Goal: Task Accomplishment & Management: Use online tool/utility

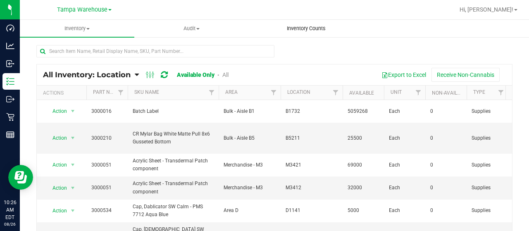
click at [309, 31] on span "Inventory Counts" at bounding box center [306, 28] width 61 height 7
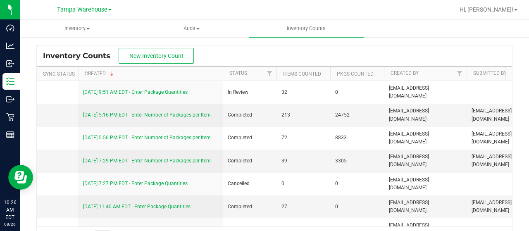
click at [311, 48] on div "Inventory Counts New Inventory Count" at bounding box center [275, 56] width 476 height 21
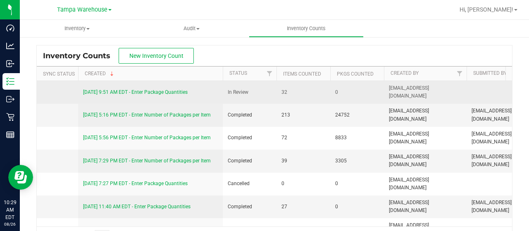
click at [166, 94] on link "[DATE] 9:51 AM EDT - Enter Package Quantities" at bounding box center [135, 92] width 105 height 6
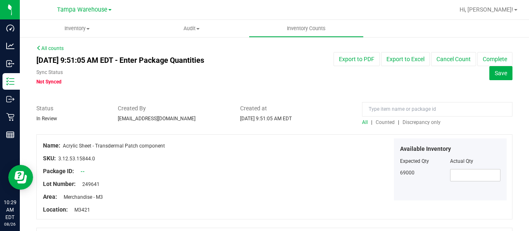
click at [413, 125] on div "All | Counted | Discrepancy only" at bounding box center [437, 122] width 151 height 7
click at [421, 123] on span "Discrepancy only" at bounding box center [422, 123] width 38 height 6
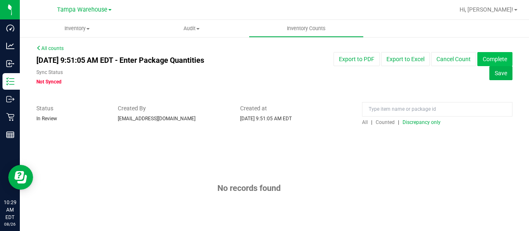
click at [501, 60] on button "Complete" at bounding box center [495, 59] width 35 height 14
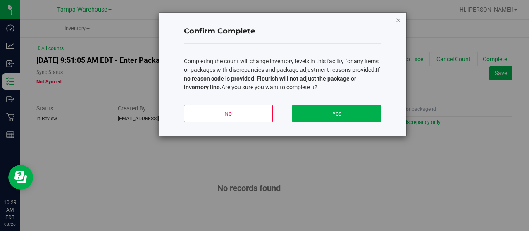
click at [396, 20] on icon "button" at bounding box center [399, 20] width 6 height 10
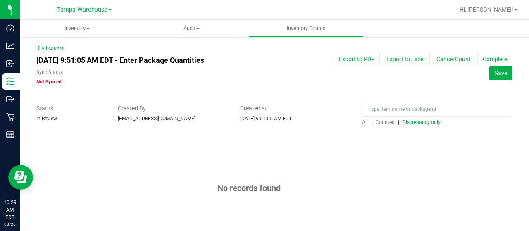
click at [362, 125] on div "All | Counted | Discrepancy only" at bounding box center [437, 122] width 151 height 7
click at [362, 123] on span "All" at bounding box center [365, 123] width 6 height 6
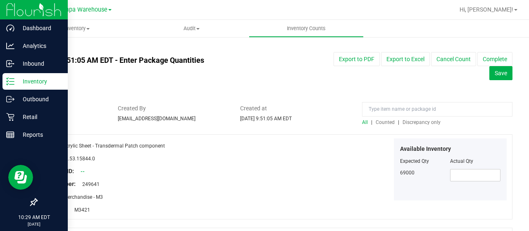
click at [12, 79] on icon at bounding box center [10, 81] width 8 height 8
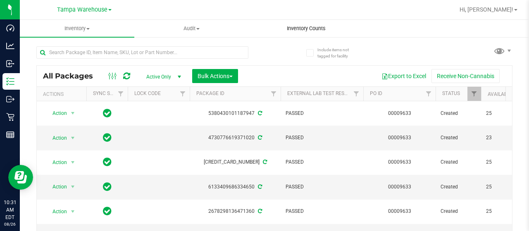
click at [319, 31] on span "Inventory Counts" at bounding box center [306, 28] width 61 height 7
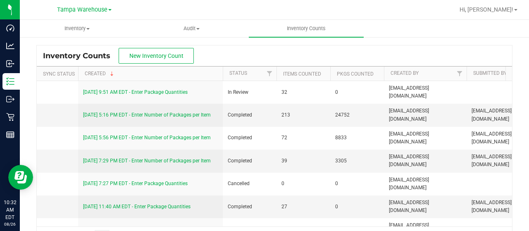
click at [242, 57] on div "Inventory Counts New Inventory Count" at bounding box center [275, 56] width 476 height 21
click at [339, 49] on div "Inventory Counts New Inventory Count" at bounding box center [275, 56] width 476 height 21
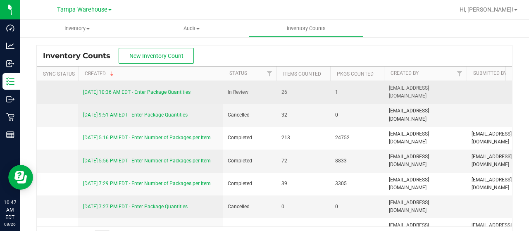
click at [168, 91] on link "[DATE] 10:36 AM EDT - Enter Package Quantities" at bounding box center [137, 92] width 108 height 6
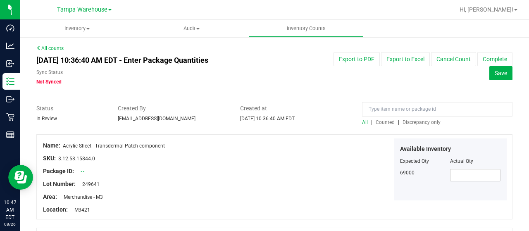
click at [424, 122] on span "Discrepancy only" at bounding box center [422, 123] width 38 height 6
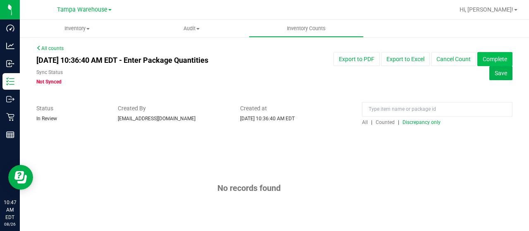
click at [500, 56] on button "Complete" at bounding box center [495, 59] width 35 height 14
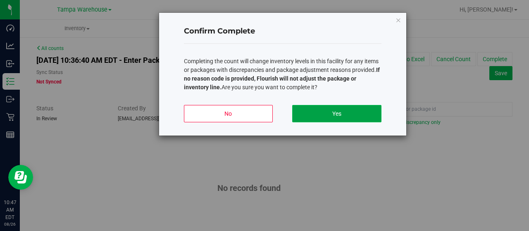
click at [344, 115] on button "Yes" at bounding box center [336, 113] width 89 height 17
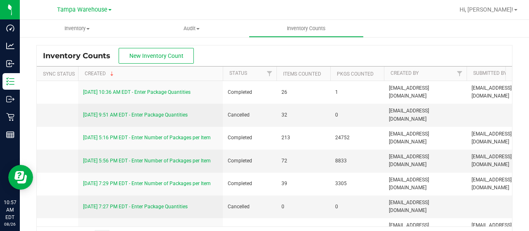
click at [161, 44] on div "Inventory Counts New Inventory Count Sync Status Created Status Items Counted P…" at bounding box center [275, 145] width 510 height 219
click at [175, 58] on span "New Inventory Count" at bounding box center [156, 56] width 54 height 7
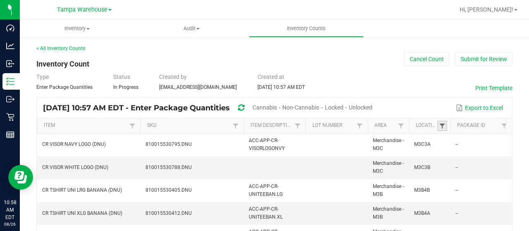
click at [443, 126] on span at bounding box center [442, 126] width 7 height 7
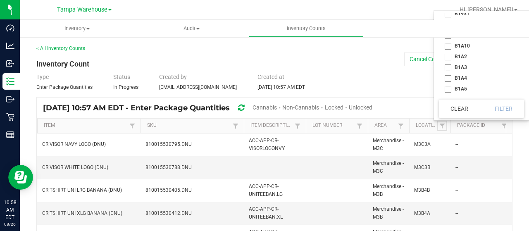
scroll to position [900, 0]
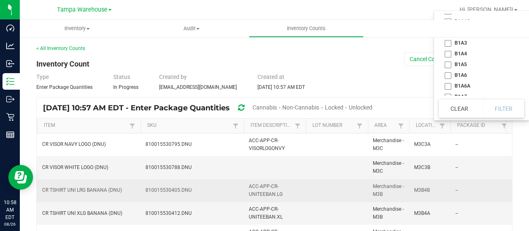
click at [449, 194] on td "M3B4B" at bounding box center [430, 191] width 41 height 23
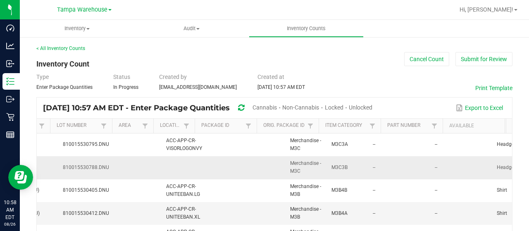
scroll to position [0, 83]
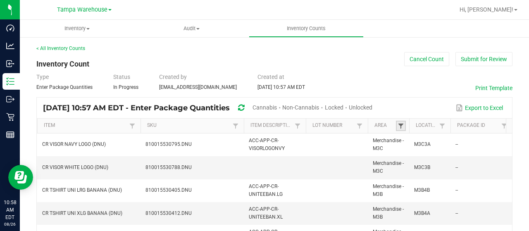
click at [399, 125] on span at bounding box center [401, 126] width 7 height 7
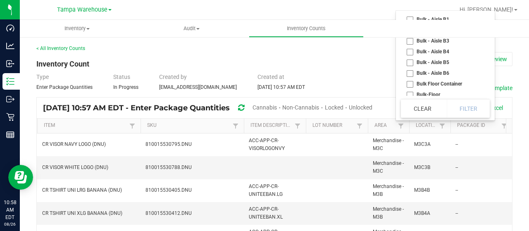
click at [408, 51] on li "Bulk - Aisle B4" at bounding box center [443, 51] width 84 height 11
checkbox B4 "true"
click at [412, 61] on li "Bulk - Aisle B5" at bounding box center [443, 62] width 84 height 11
checkbox B5 "true"
click at [412, 71] on li "Bulk - Aisle B6" at bounding box center [443, 73] width 84 height 11
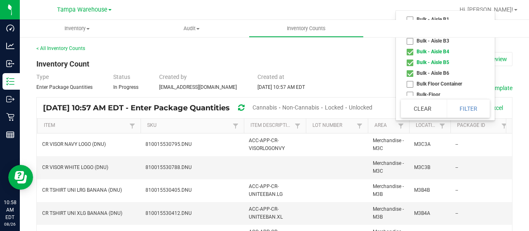
checkbox B6 "true"
click at [483, 108] on button "Filter" at bounding box center [468, 109] width 43 height 18
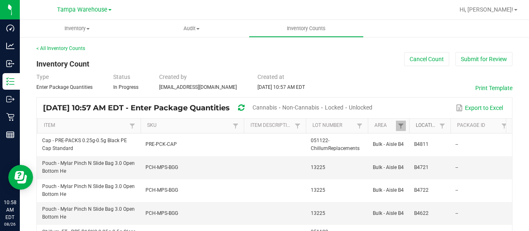
click at [432, 127] on link "Location" at bounding box center [426, 125] width 21 height 7
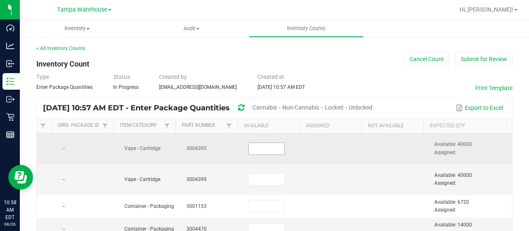
click at [249, 148] on input at bounding box center [267, 149] width 36 height 12
type input "40,000"
type input "6,720"
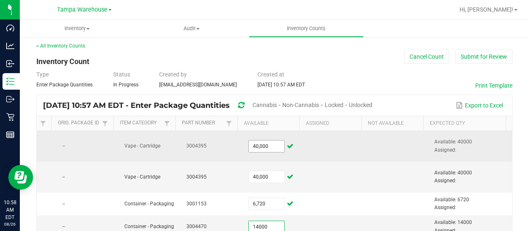
type input "14,000"
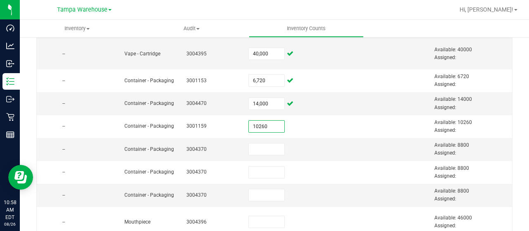
type input "10,260"
type input "8,800"
type input "46,000"
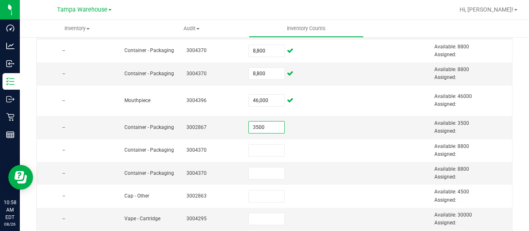
type input "3,500"
type input "8,800"
type input "4,500"
type input "30,000"
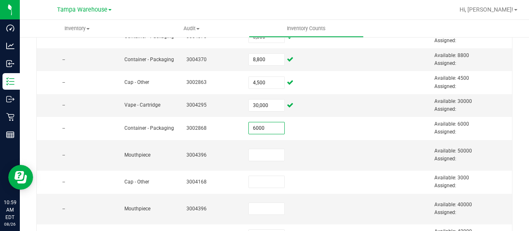
type input "6,000"
type input "50,000"
type input "3,000"
type input "40,000"
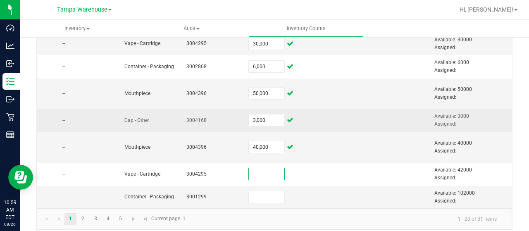
scroll to position [432, 0]
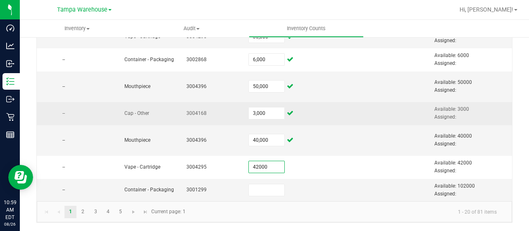
type input "42,000"
type input "102,000"
click at [314, 169] on td at bounding box center [337, 167] width 62 height 23
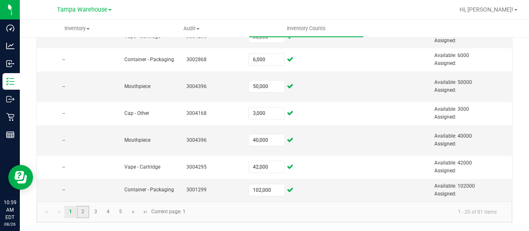
click at [83, 213] on link "2" at bounding box center [83, 212] width 12 height 12
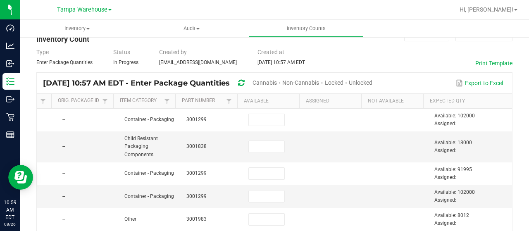
scroll to position [24, 0]
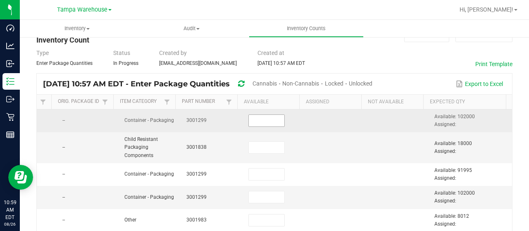
click at [259, 125] on input at bounding box center [267, 121] width 36 height 12
type input "102,000"
type input "18,000"
type input "91,995"
type input "102,000"
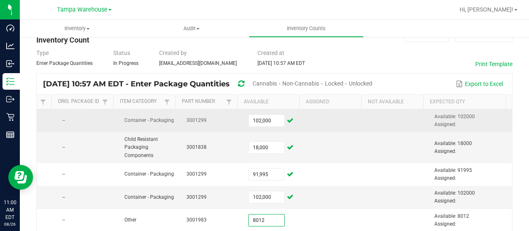
type input "8,012"
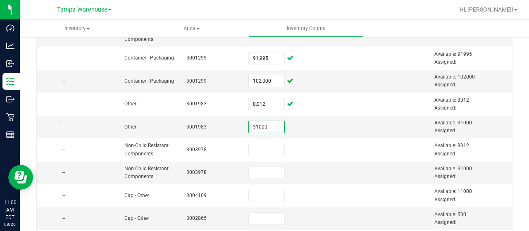
type input "31,000"
type input "8,012"
type input "31,000"
type input "11,000"
type input "500"
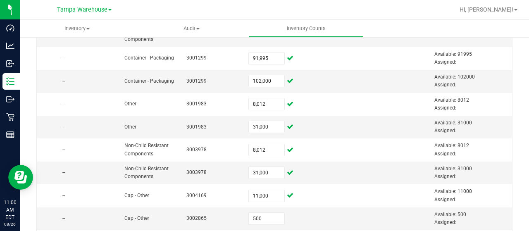
scroll to position [254, 0]
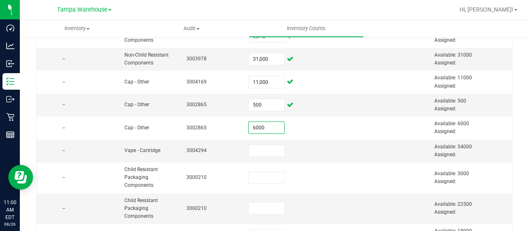
type input "6,000"
type input "54,000"
type input "3,000"
type input "22,500"
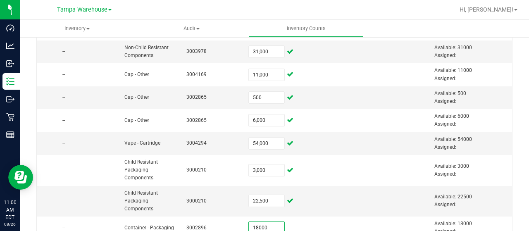
type input "18,000"
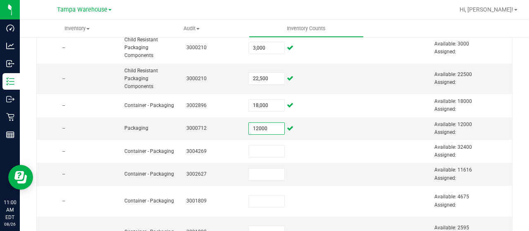
type input "12,000"
type input "32,400"
type input "11,616"
type input "4,675"
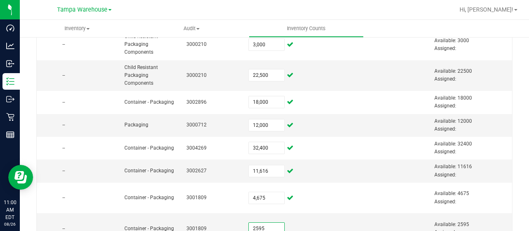
type input "2,595"
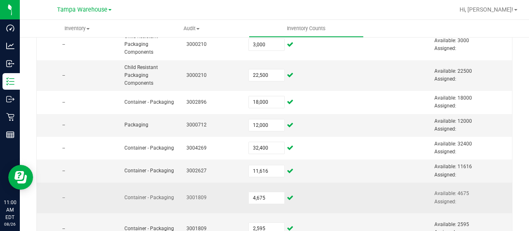
scroll to position [432, 0]
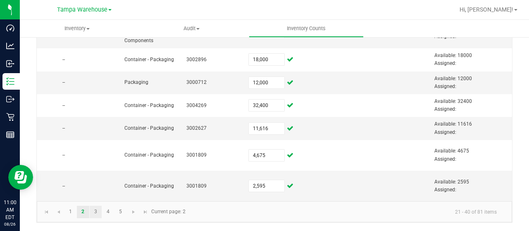
click at [96, 211] on link "3" at bounding box center [96, 212] width 12 height 12
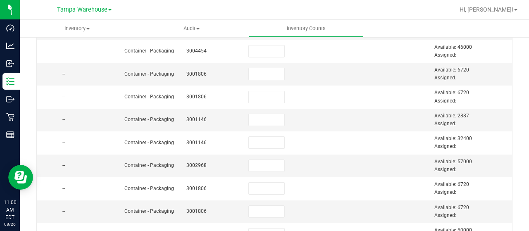
scroll to position [0, 0]
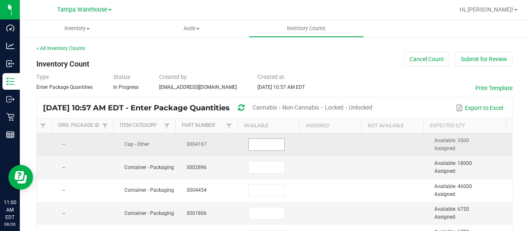
click at [271, 150] on input at bounding box center [267, 145] width 36 height 12
type input "3,500"
type input "18,000"
type input "46,000"
type input "6,720"
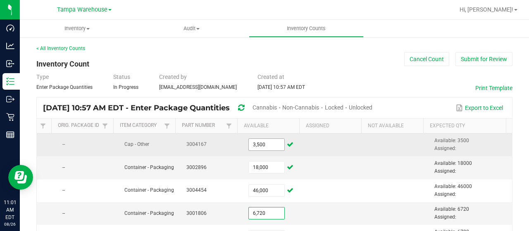
scroll to position [10, 0]
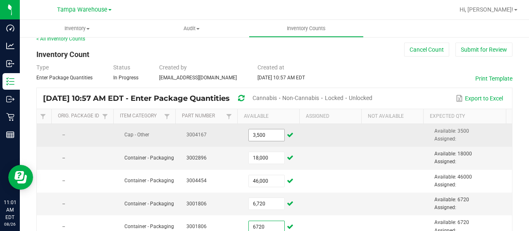
type input "6,720"
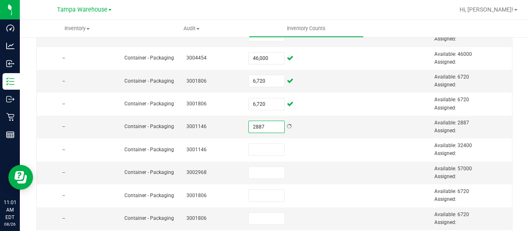
type input "2,887"
type input "2"
type input "32,400"
type input "57,000"
type input "6,720"
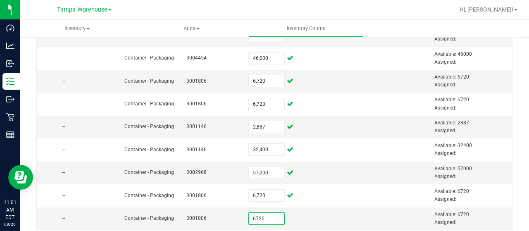
type input "6,720"
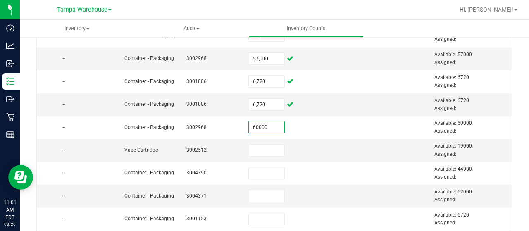
type input "60,000"
type input "19,000"
type input "44,000"
type input "62,000"
type input "6,720"
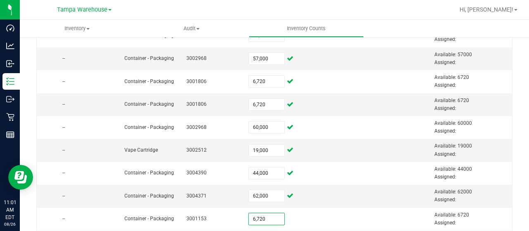
scroll to position [360, 0]
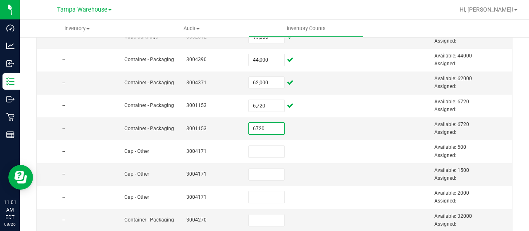
type input "6,720"
type input "6"
type input "500"
type input "1,500"
type input "2,000"
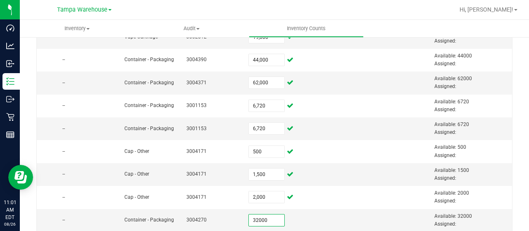
type input "32,000"
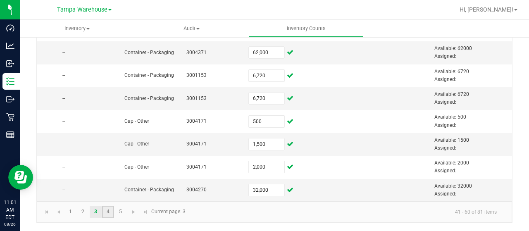
click at [104, 211] on link "4" at bounding box center [108, 212] width 12 height 12
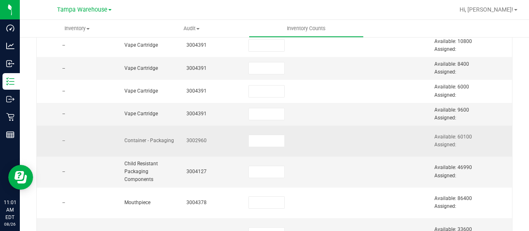
scroll to position [0, 0]
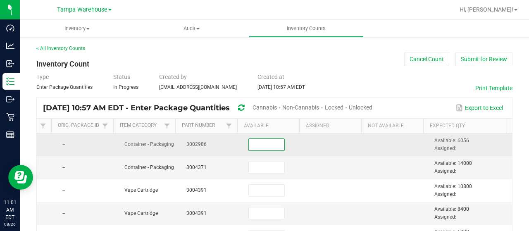
click at [260, 143] on input at bounding box center [267, 145] width 36 height 12
type input "6,056"
type input "14,000"
type input "10,800"
type input "8,400"
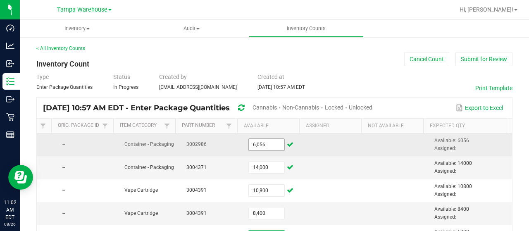
scroll to position [10, 0]
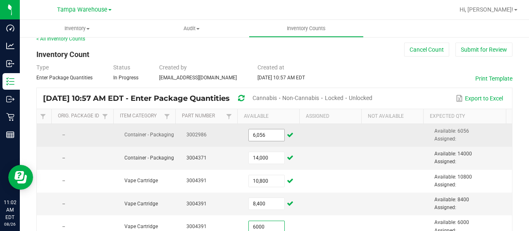
type input "6,000"
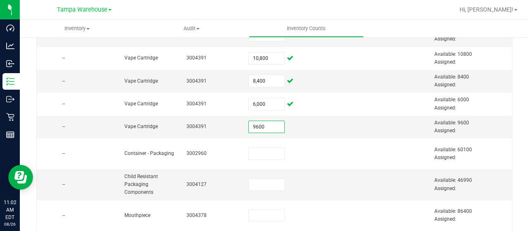
type input "9,600"
type input "60,100"
type input "46,990"
type input "86,400"
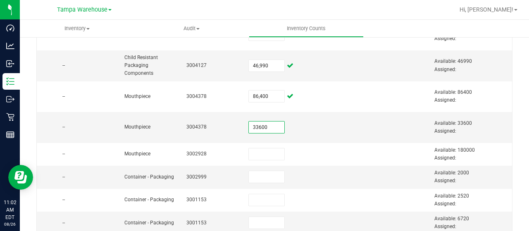
type input "33,600"
type input "180,000"
type input "2,000"
type input "2,520"
type input "6,720"
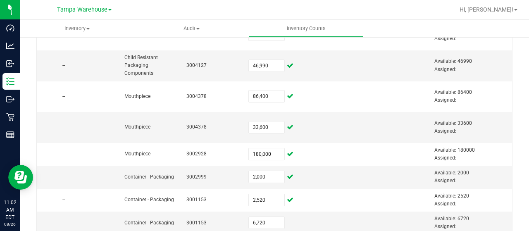
scroll to position [369, 0]
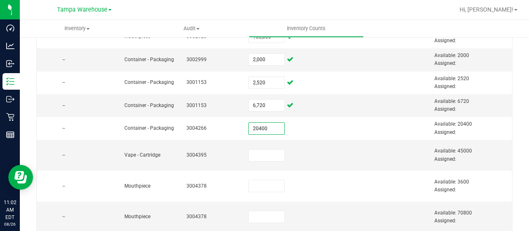
type input "20,400"
type input "45,000"
type input "3,600"
type input "70,800"
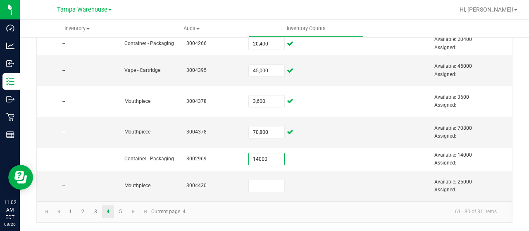
type input "14,000"
type input "4"
type input "25,000"
click at [123, 211] on link "5" at bounding box center [121, 212] width 12 height 12
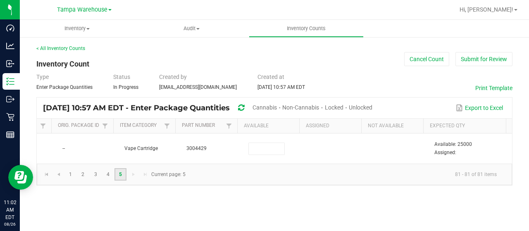
scroll to position [0, 461]
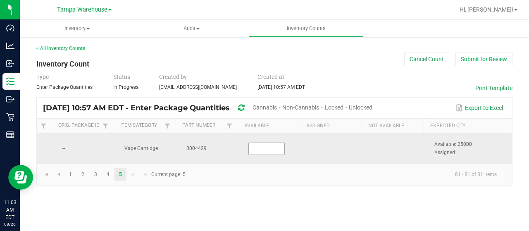
click at [259, 149] on input at bounding box center [267, 149] width 36 height 12
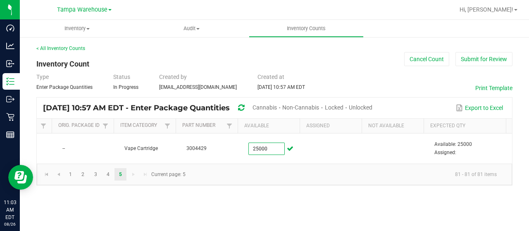
type input "25,000"
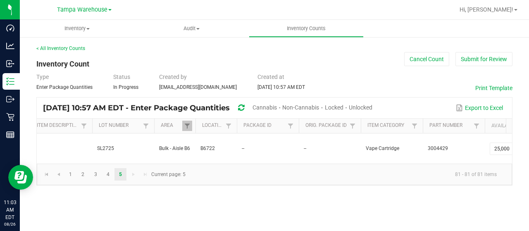
scroll to position [0, 215]
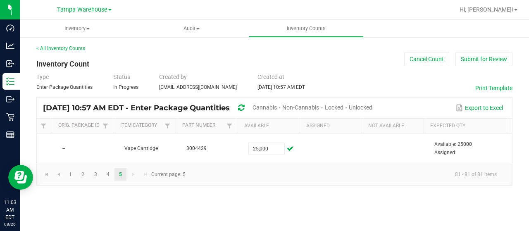
click at [408, 82] on div "Type Enter Package Quantities Status In Progress Created by zmorales@liveparall…" at bounding box center [274, 82] width 477 height 18
click at [497, 63] on button "Submit for Review" at bounding box center [484, 59] width 57 height 14
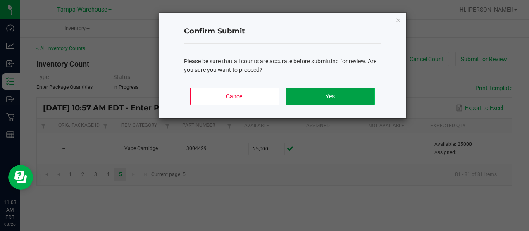
click at [347, 97] on button "Yes" at bounding box center [330, 96] width 89 height 17
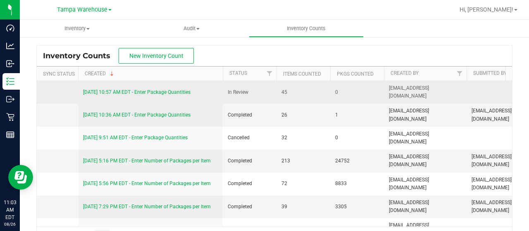
click at [152, 91] on link "8/26/25 10:57 AM EDT - Enter Package Quantities" at bounding box center [137, 92] width 108 height 6
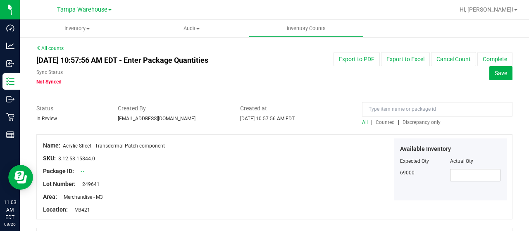
click at [422, 122] on span "Discrepancy only" at bounding box center [422, 123] width 38 height 6
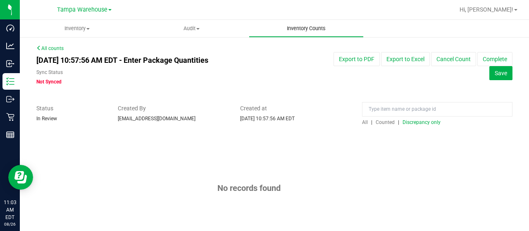
click at [302, 24] on uib-tab-heading "Inventory Counts" at bounding box center [306, 28] width 114 height 17
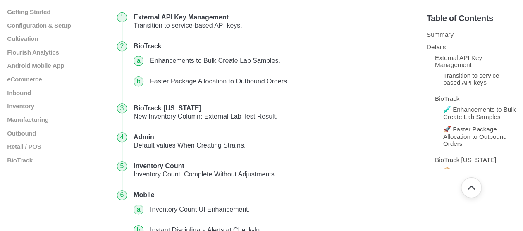
scroll to position [179, 0]
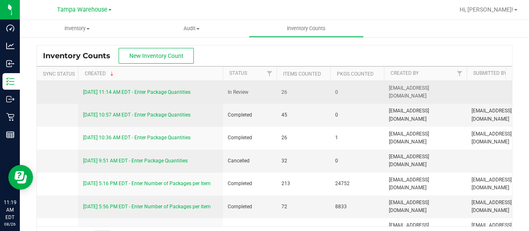
click at [162, 92] on link "8/26/25 11:14 AM EDT - Enter Package Quantities" at bounding box center [137, 92] width 108 height 6
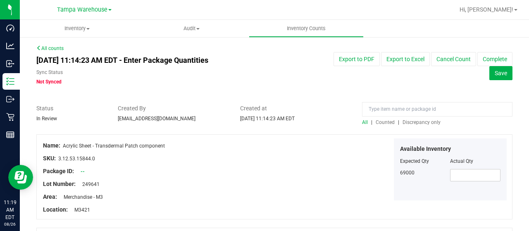
click at [418, 124] on span "Discrepancy only" at bounding box center [422, 123] width 38 height 6
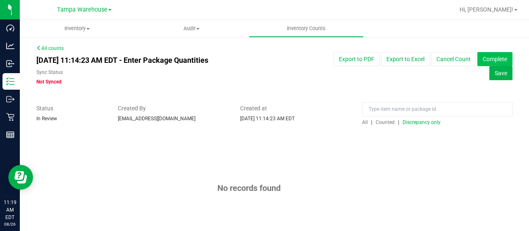
click at [494, 56] on button "Complete" at bounding box center [495, 59] width 35 height 14
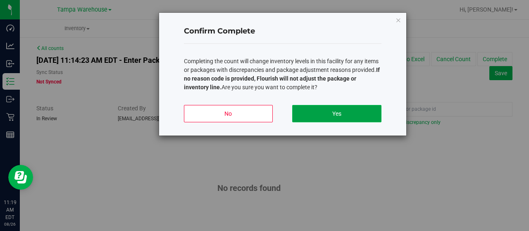
click at [344, 106] on button "Yes" at bounding box center [336, 113] width 89 height 17
